Goal: Transaction & Acquisition: Purchase product/service

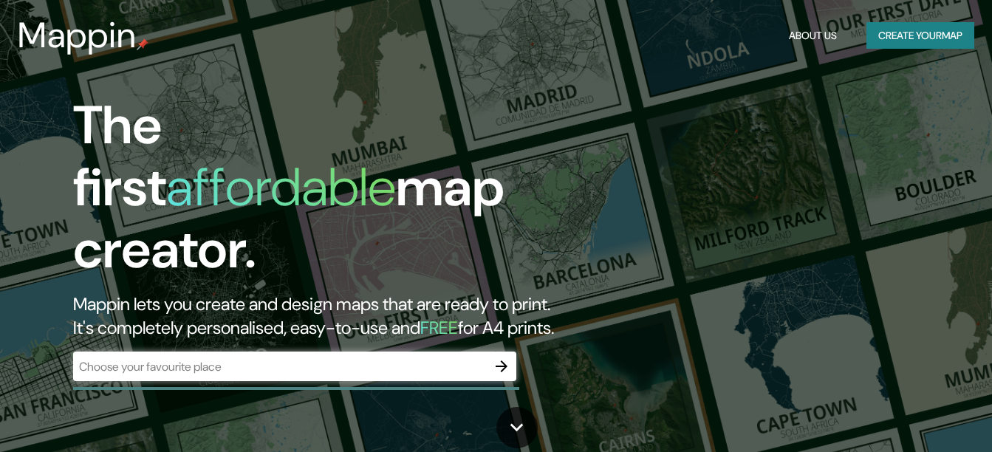
click at [442, 363] on div "​" at bounding box center [294, 367] width 443 height 30
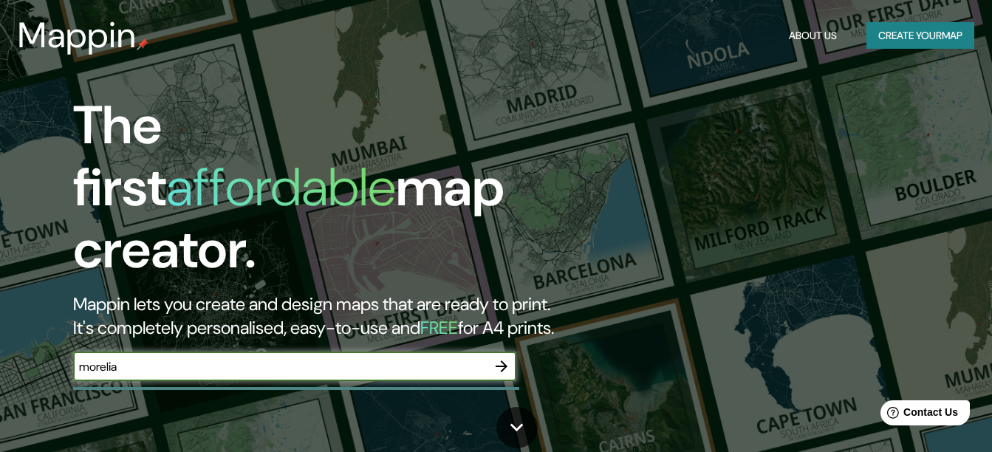
type input "morelia"
click at [507, 358] on icon "button" at bounding box center [502, 367] width 18 height 18
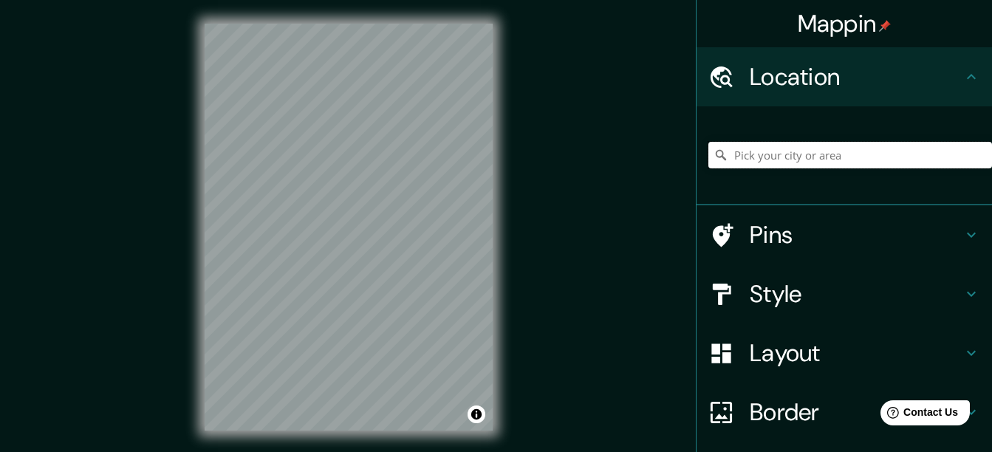
click at [800, 149] on input "Pick your city or area" at bounding box center [850, 155] width 284 height 27
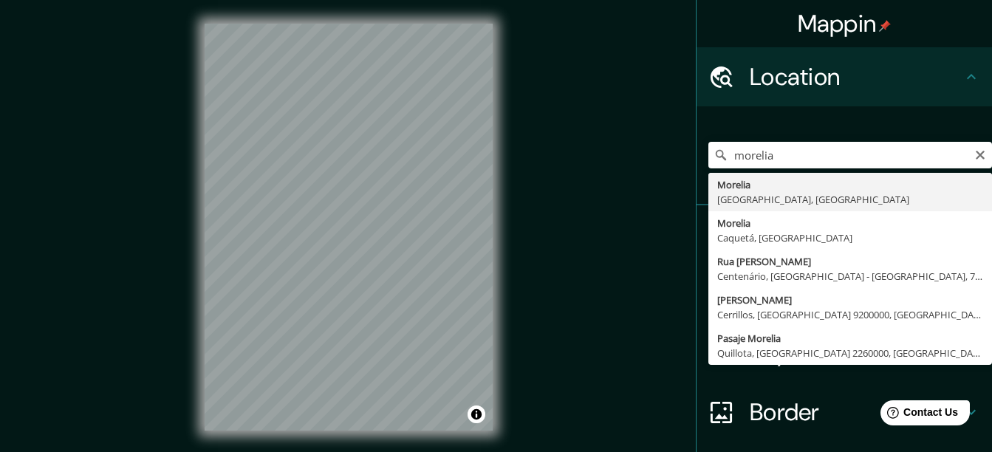
type input "[GEOGRAPHIC_DATA], [GEOGRAPHIC_DATA], [GEOGRAPHIC_DATA]"
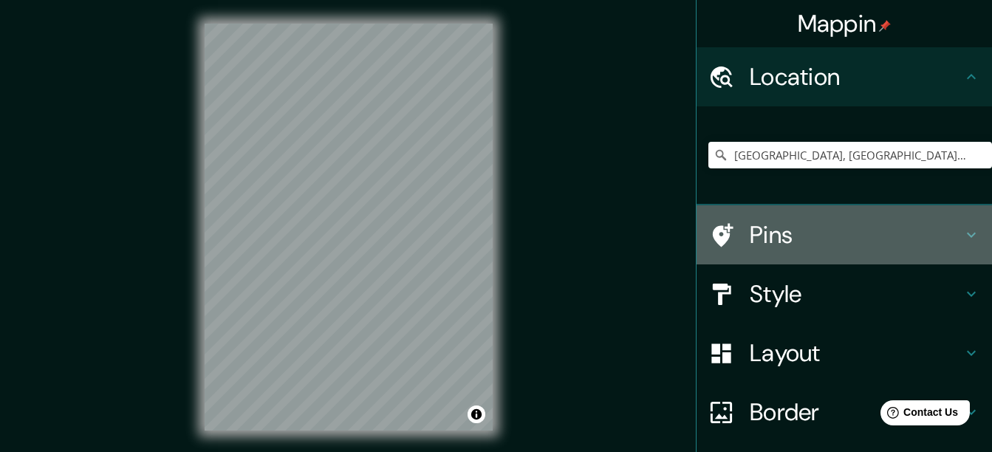
click at [816, 240] on h4 "Pins" at bounding box center [856, 235] width 213 height 30
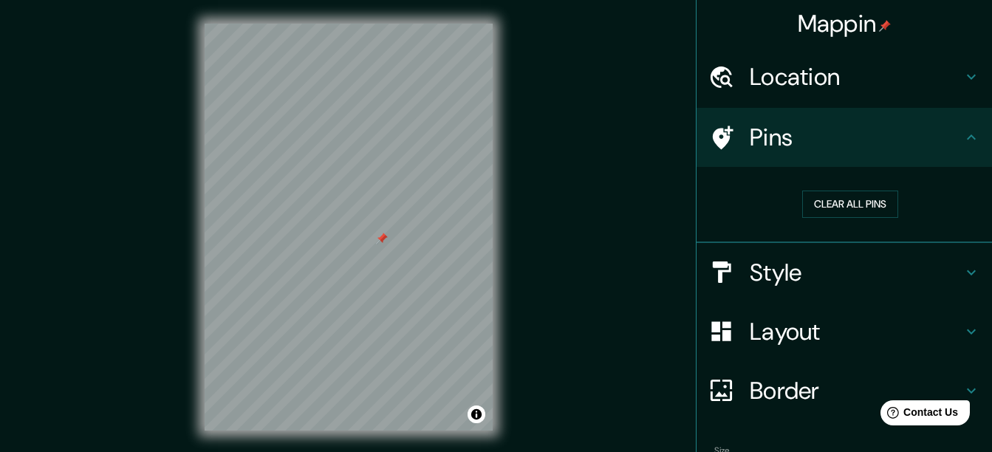
click at [377, 236] on div at bounding box center [382, 239] width 12 height 12
click at [815, 268] on h4 "Style" at bounding box center [856, 273] width 213 height 30
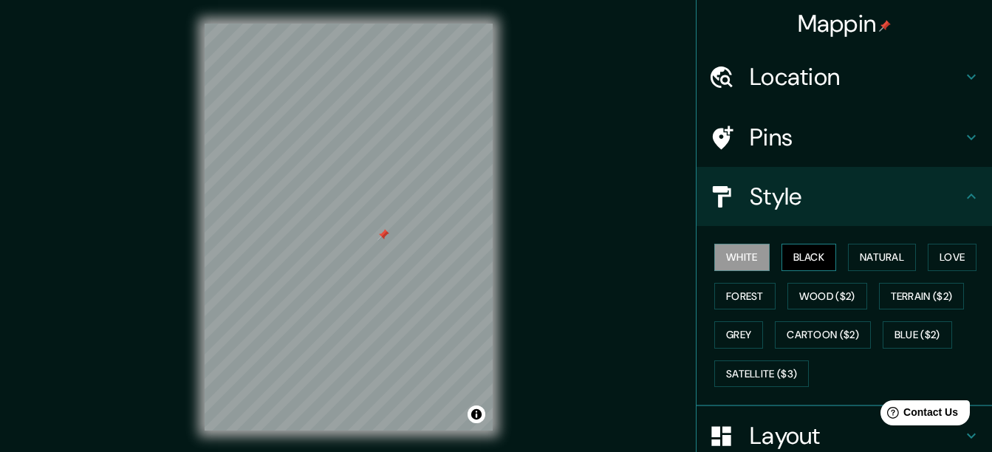
click at [812, 253] on button "Black" at bounding box center [809, 257] width 55 height 27
click at [728, 247] on button "White" at bounding box center [741, 257] width 55 height 27
click at [881, 260] on button "Natural" at bounding box center [882, 257] width 68 height 27
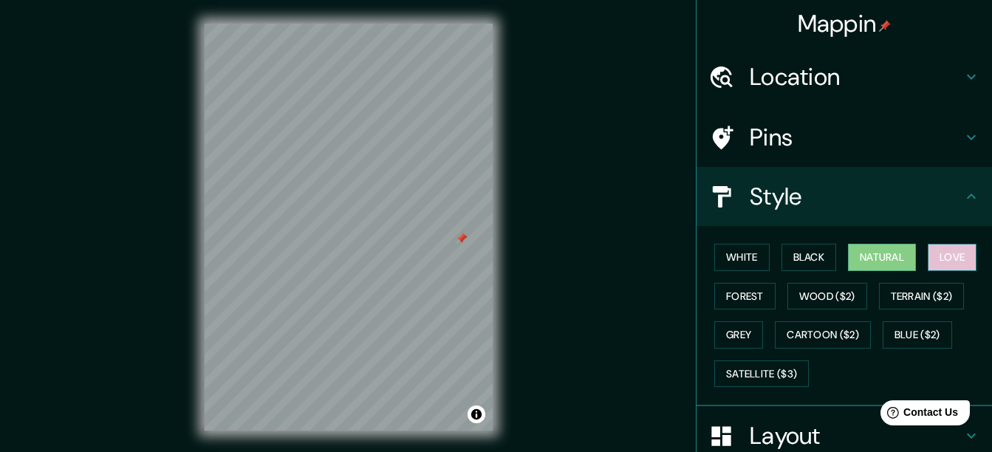
click at [938, 261] on button "Love" at bounding box center [952, 257] width 49 height 27
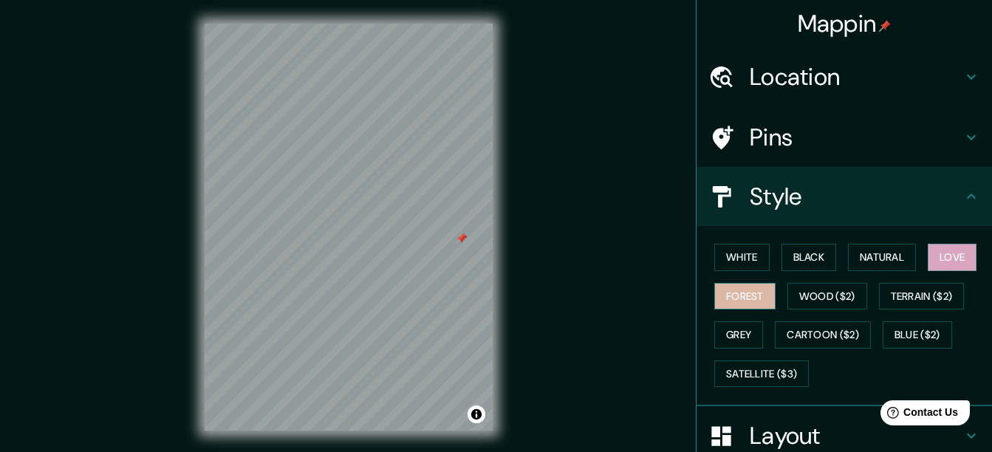
click at [744, 305] on button "Forest" at bounding box center [744, 296] width 61 height 27
click at [820, 207] on h4 "Style" at bounding box center [856, 197] width 213 height 30
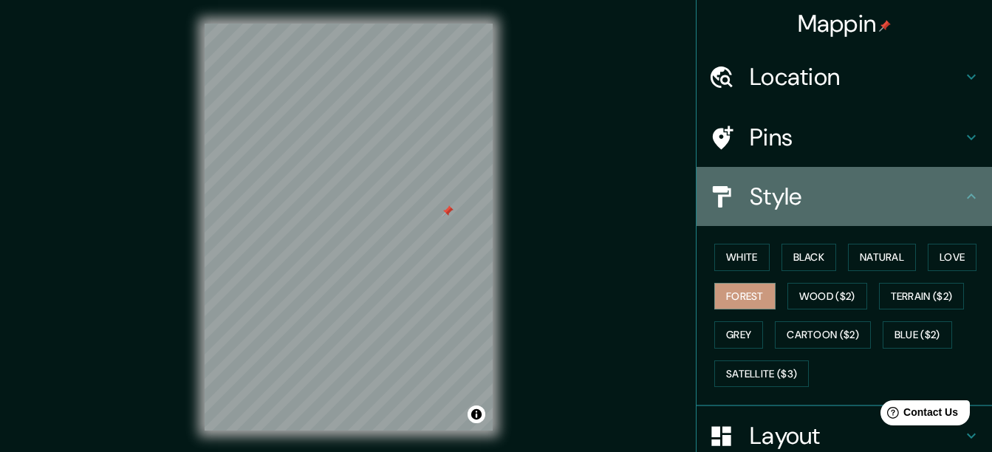
drag, startPoint x: 965, startPoint y: 191, endPoint x: 960, endPoint y: 205, distance: 14.7
click at [964, 191] on icon at bounding box center [972, 197] width 18 height 18
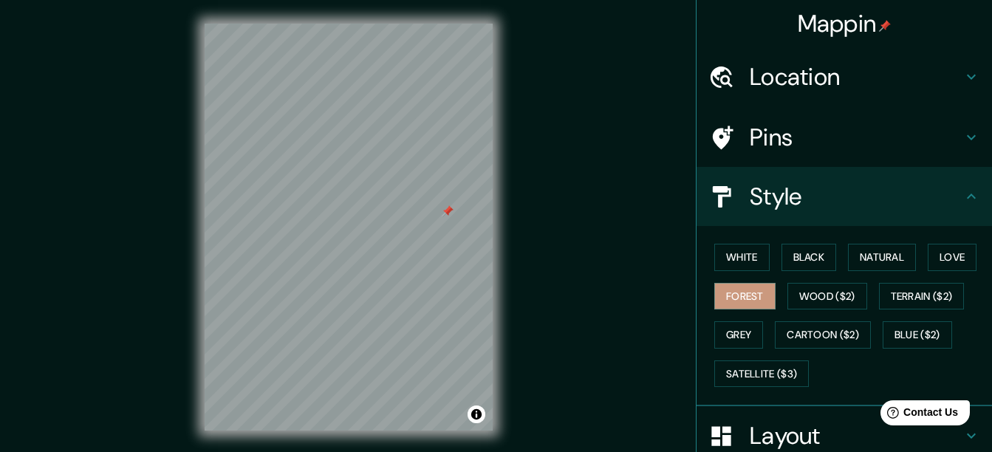
drag, startPoint x: 953, startPoint y: 194, endPoint x: 962, endPoint y: 196, distance: 9.1
click at [963, 195] on icon at bounding box center [972, 197] width 18 height 18
click at [963, 197] on icon at bounding box center [972, 197] width 18 height 18
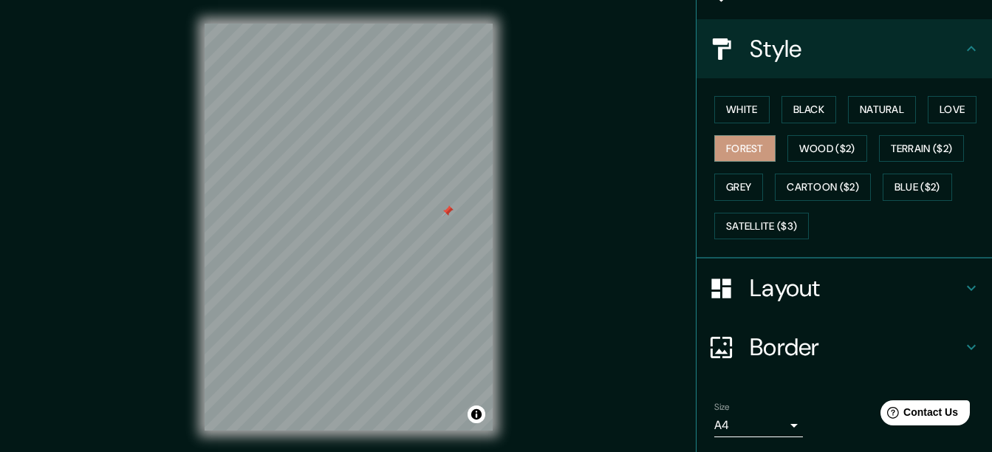
click at [804, 301] on h4 "Layout" at bounding box center [856, 288] width 213 height 30
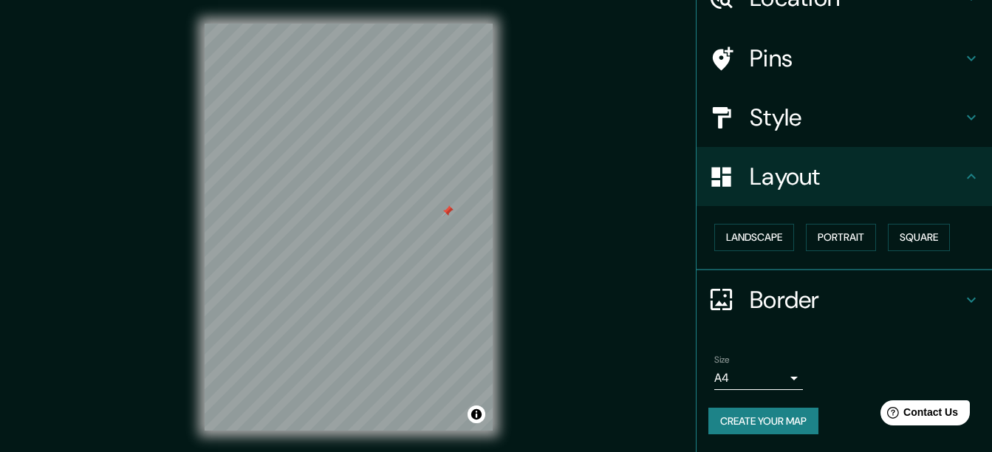
scroll to position [79, 0]
click at [912, 235] on button "Square" at bounding box center [919, 237] width 62 height 27
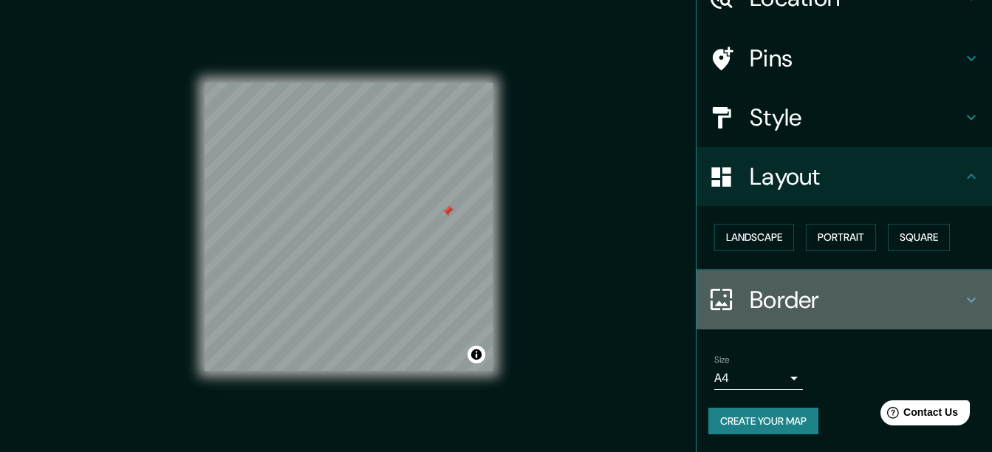
click at [799, 310] on h4 "Border" at bounding box center [856, 300] width 213 height 30
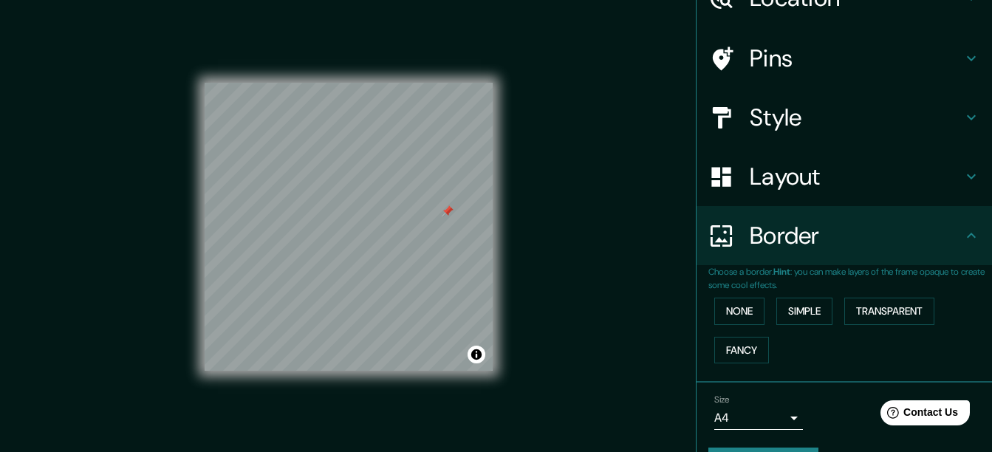
click at [815, 270] on p "Choose a border. Hint : you can make layers of the frame opaque to create some …" at bounding box center [850, 278] width 284 height 27
click at [963, 239] on icon at bounding box center [972, 236] width 18 height 18
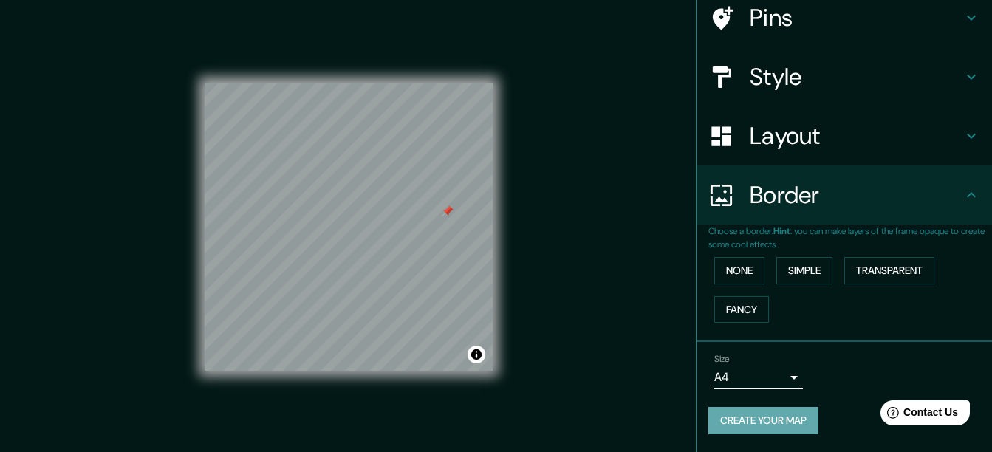
click at [785, 416] on button "Create your map" at bounding box center [763, 420] width 110 height 27
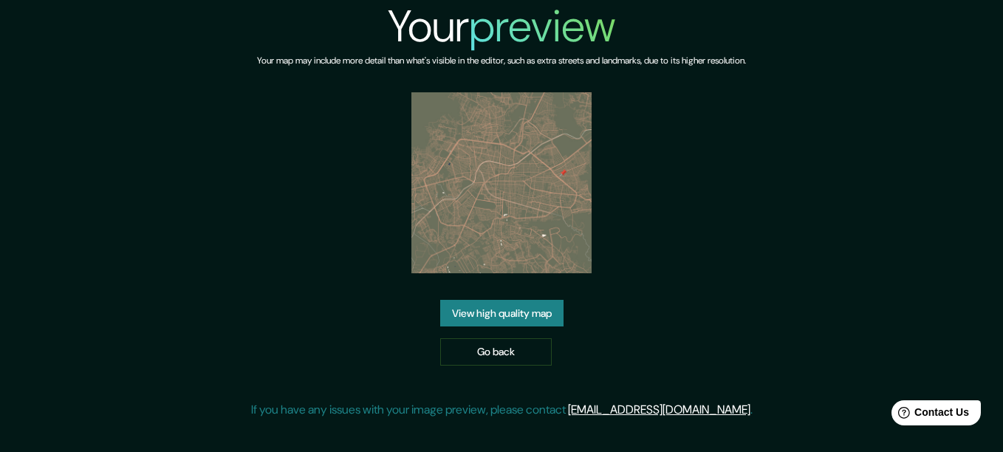
click at [539, 360] on link "Go back" at bounding box center [496, 351] width 112 height 27
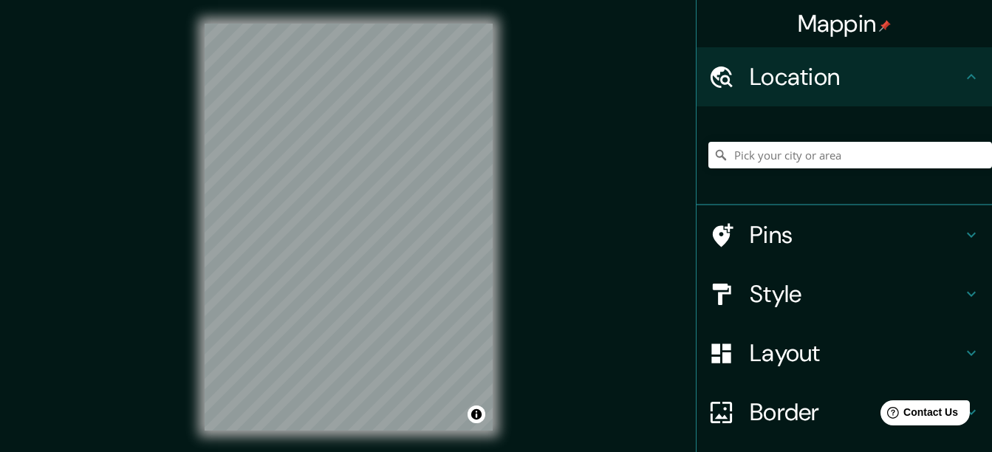
click at [759, 176] on div at bounding box center [850, 155] width 284 height 74
click at [764, 157] on input "Pick your city or area" at bounding box center [850, 155] width 284 height 27
type input "[GEOGRAPHIC_DATA], [GEOGRAPHIC_DATA], [GEOGRAPHIC_DATA]"
click at [782, 240] on h4 "Pins" at bounding box center [856, 235] width 213 height 30
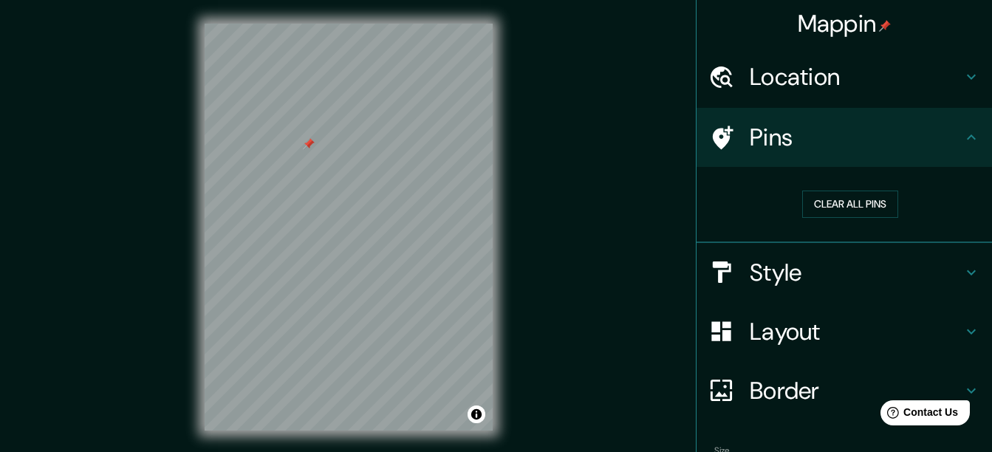
click at [304, 143] on div at bounding box center [309, 144] width 12 height 12
click at [833, 202] on button "Clear all pins" at bounding box center [850, 204] width 96 height 27
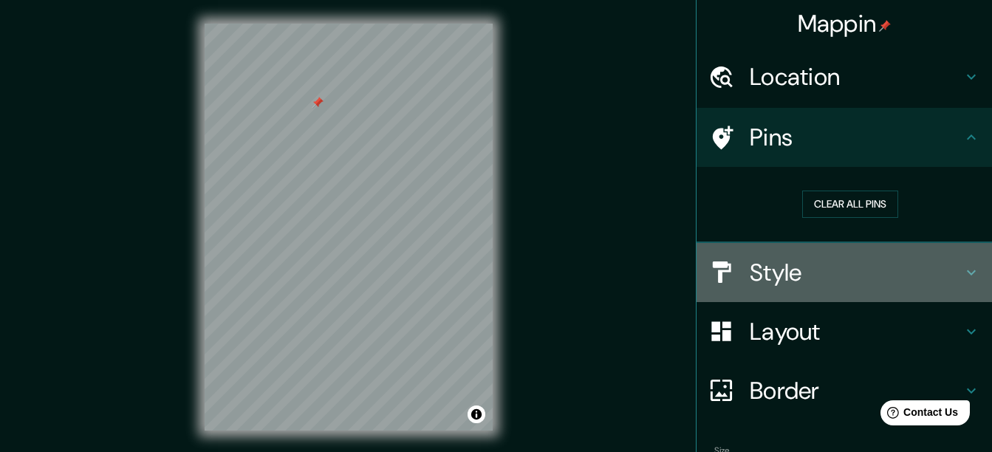
click at [865, 272] on h4 "Style" at bounding box center [856, 273] width 213 height 30
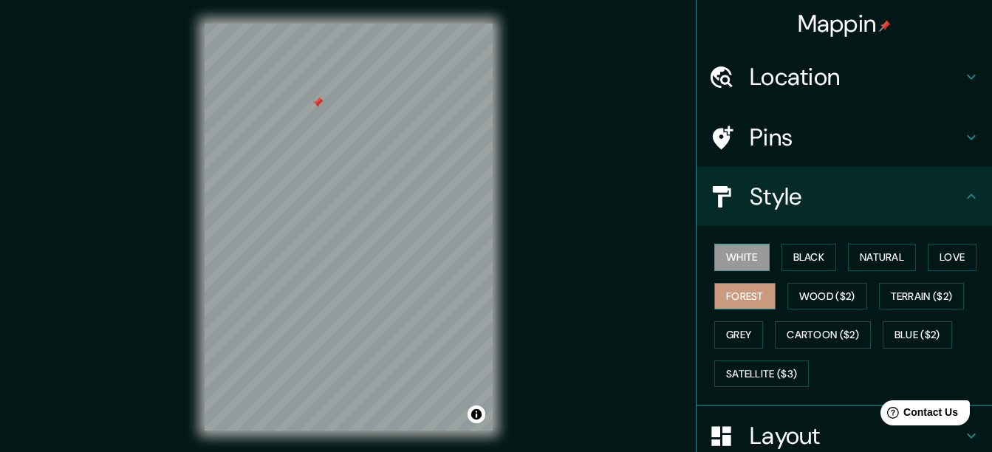
click at [739, 303] on button "Forest" at bounding box center [744, 296] width 61 height 27
click at [864, 220] on div "Style" at bounding box center [844, 196] width 295 height 59
click at [971, 199] on div "Style" at bounding box center [844, 196] width 295 height 59
click at [963, 197] on icon at bounding box center [972, 197] width 18 height 18
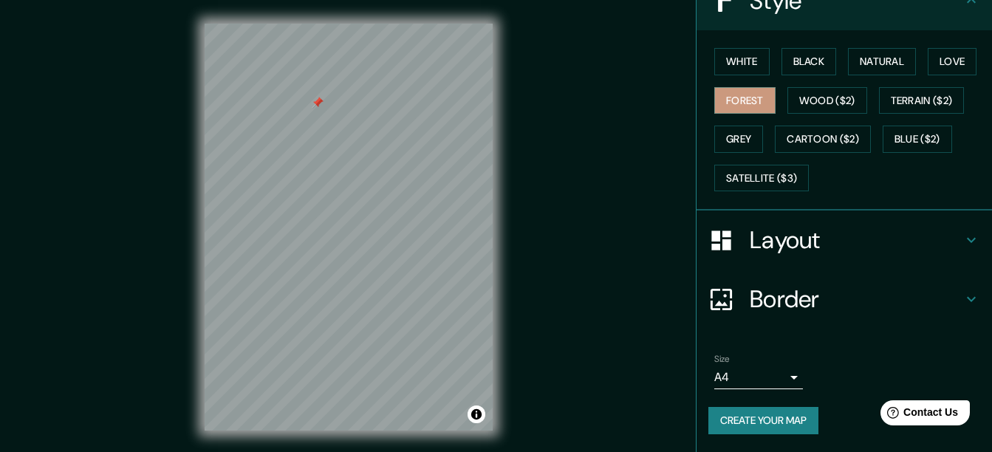
click at [832, 249] on h4 "Layout" at bounding box center [856, 240] width 213 height 30
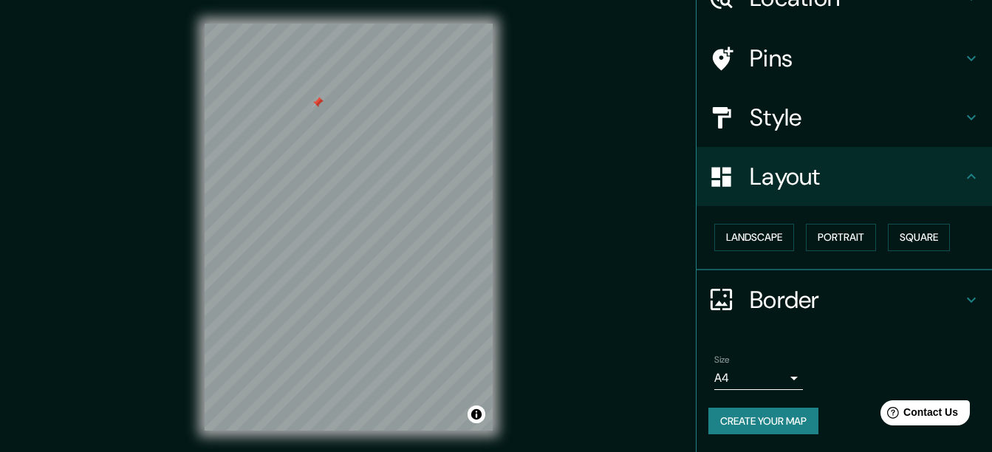
scroll to position [79, 0]
click at [918, 289] on h4 "Border" at bounding box center [856, 300] width 213 height 30
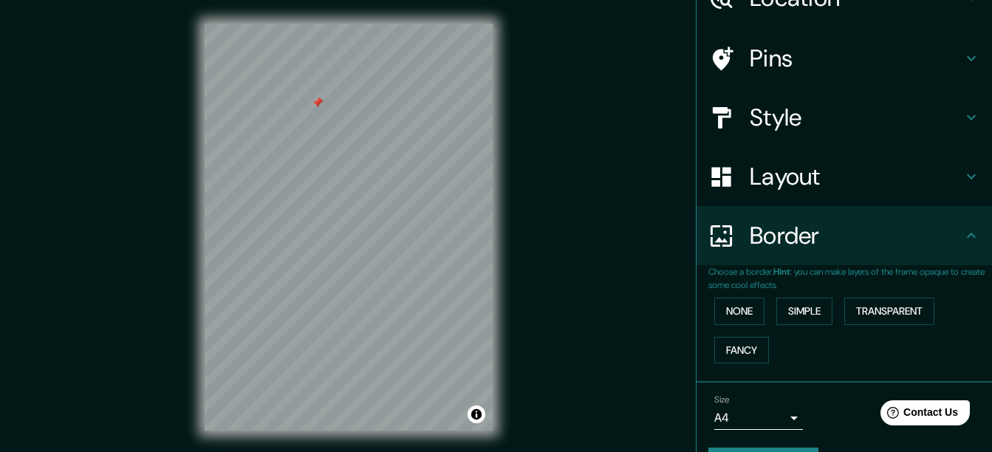
click at [964, 239] on icon at bounding box center [972, 236] width 18 height 18
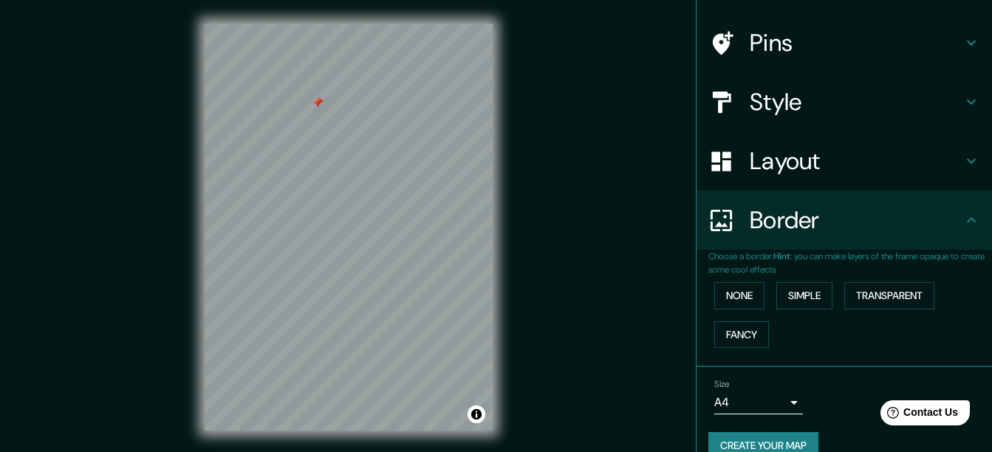
scroll to position [120, 0]
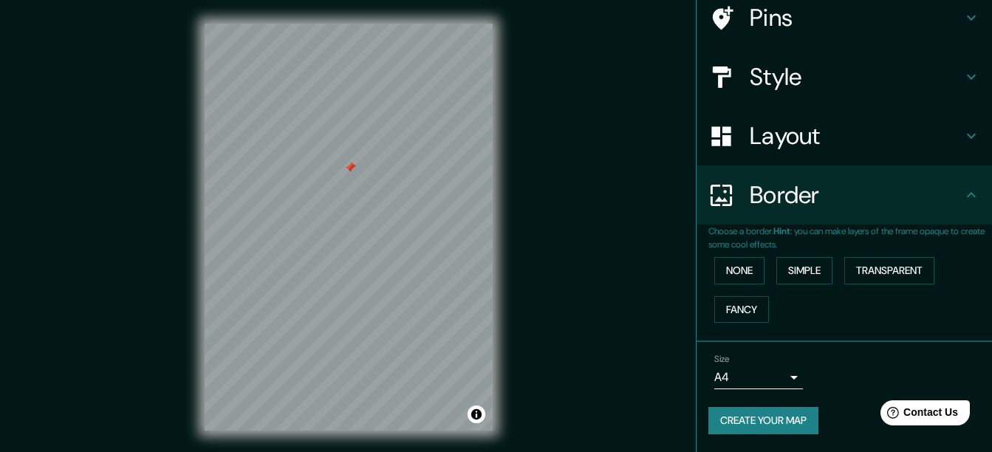
click at [924, 146] on h4 "Layout" at bounding box center [856, 136] width 213 height 30
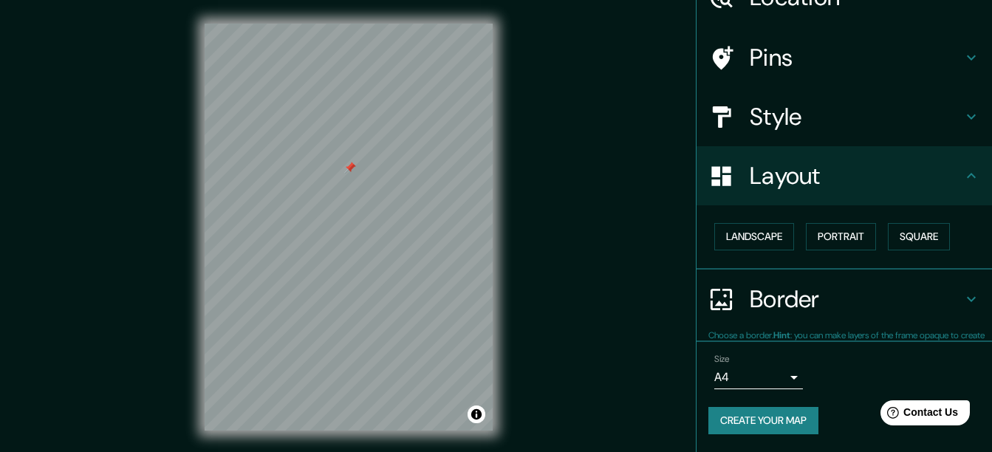
scroll to position [79, 0]
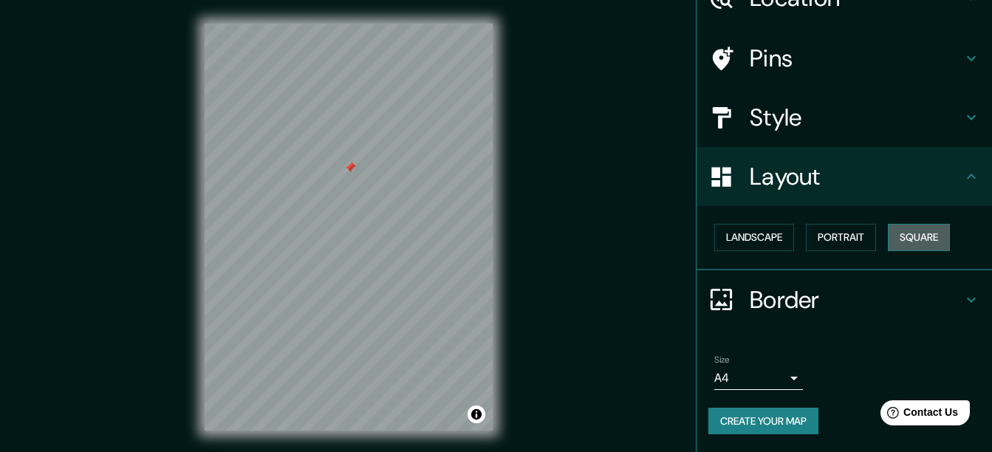
click at [933, 242] on button "Square" at bounding box center [919, 237] width 62 height 27
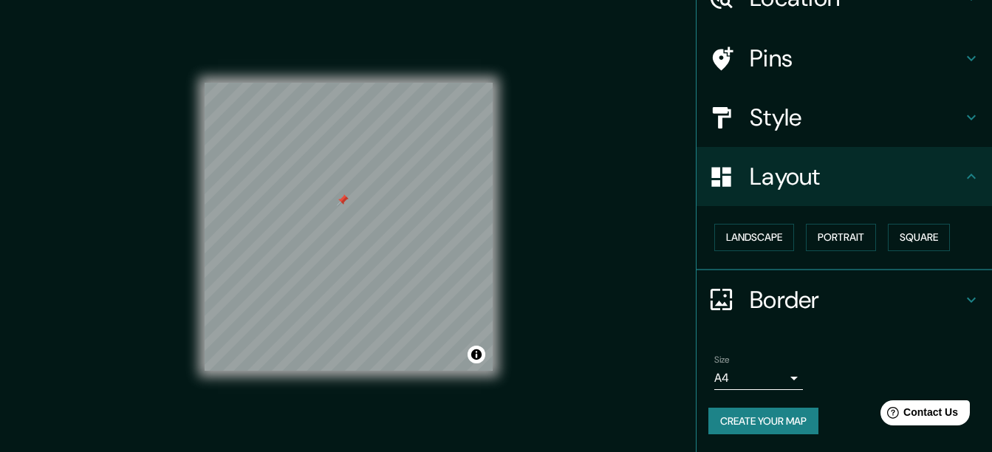
click at [784, 420] on button "Create your map" at bounding box center [763, 421] width 110 height 27
